Goal: Transaction & Acquisition: Purchase product/service

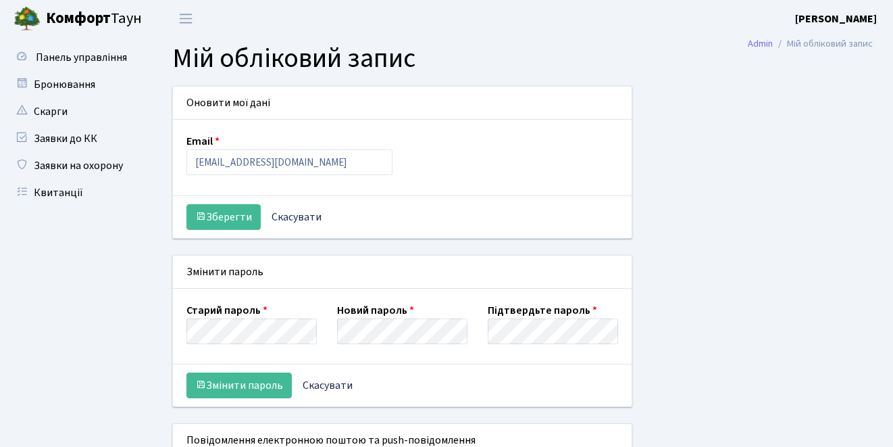
select select
click at [71, 197] on link "Квитанції" at bounding box center [74, 192] width 135 height 27
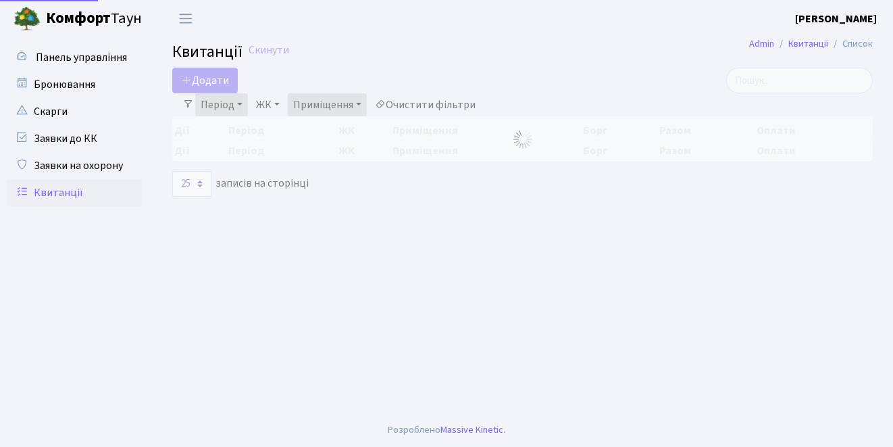
select select "25"
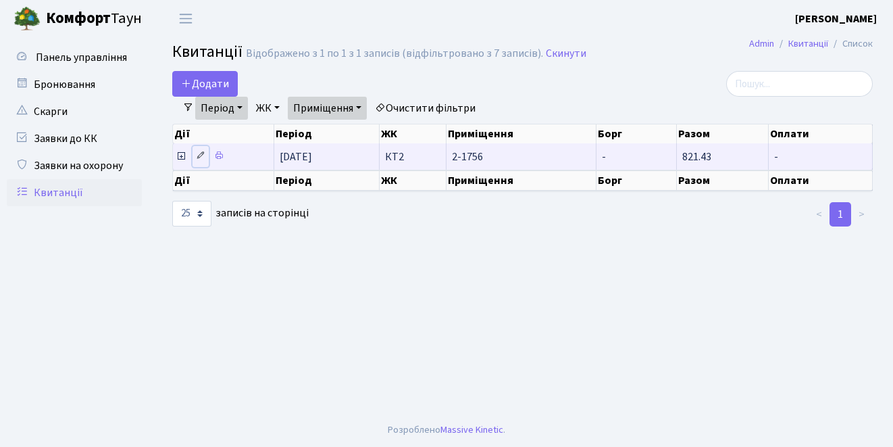
click at [199, 156] on icon at bounding box center [200, 155] width 9 height 9
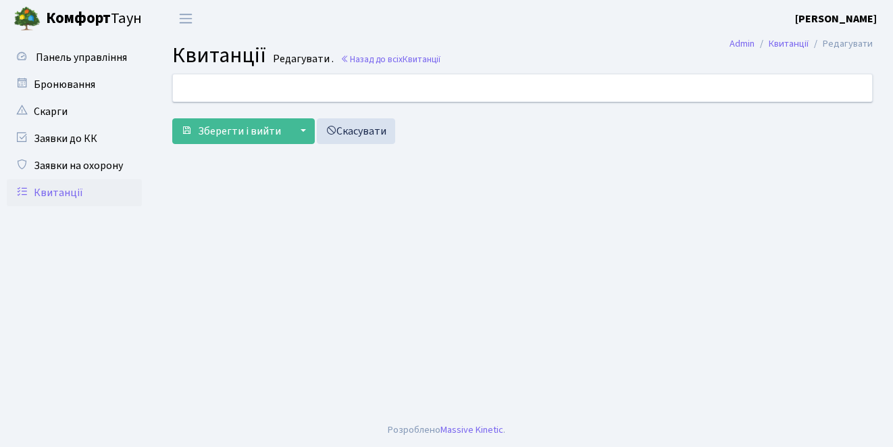
click at [53, 193] on link "Квитанції" at bounding box center [74, 192] width 135 height 27
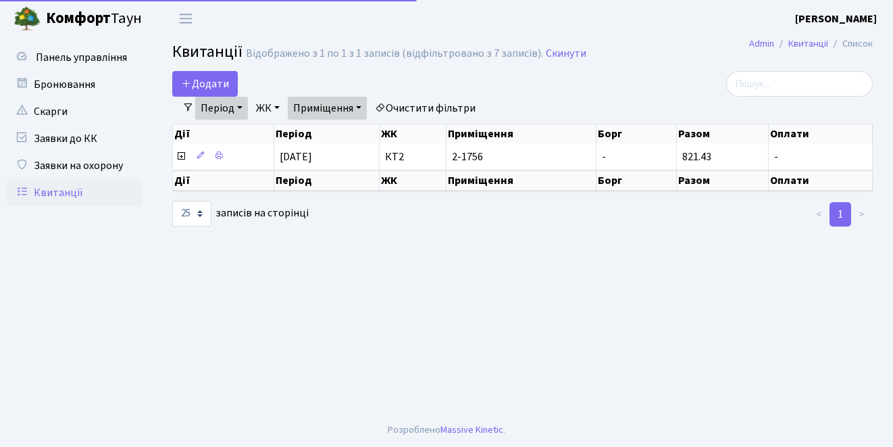
select select "25"
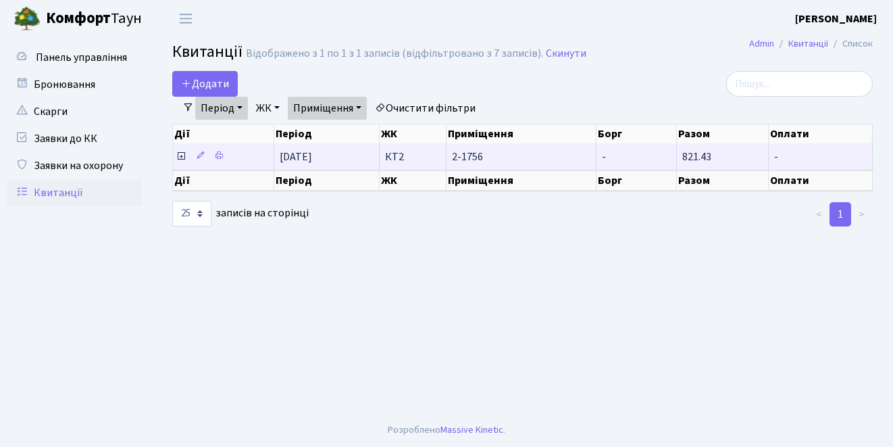
click at [182, 157] on icon at bounding box center [181, 156] width 11 height 11
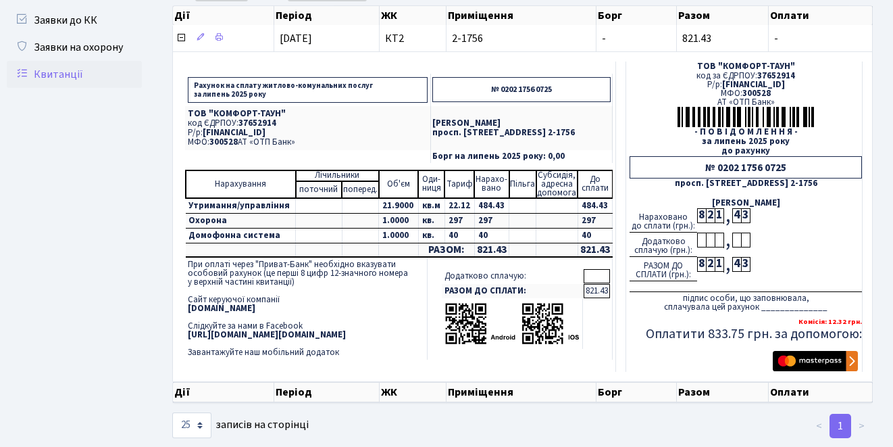
scroll to position [145, 0]
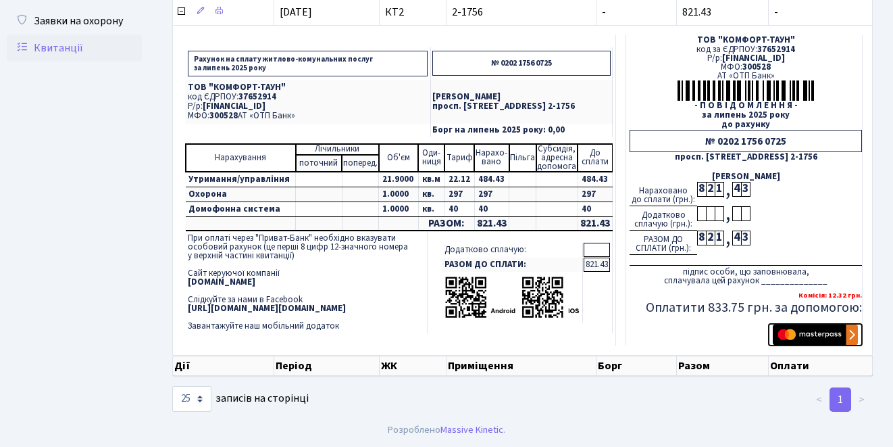
click at [805, 335] on img "submit" at bounding box center [815, 334] width 85 height 20
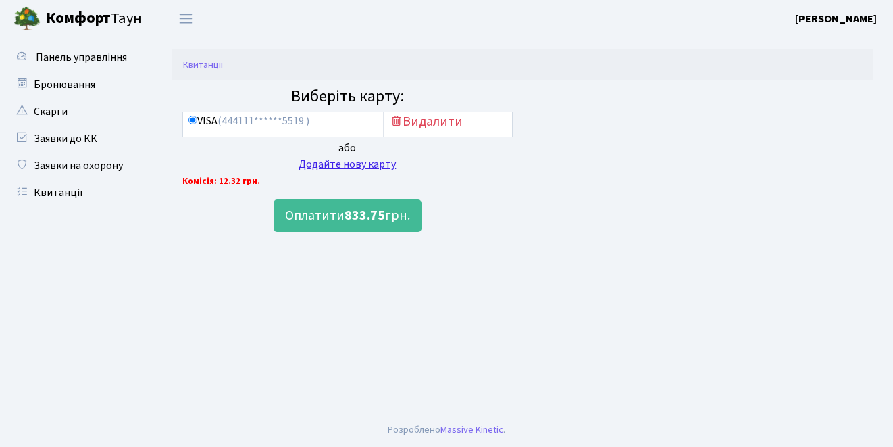
click at [327, 166] on div "Додайте нову карту" at bounding box center [347, 164] width 330 height 16
